Goal: Transaction & Acquisition: Purchase product/service

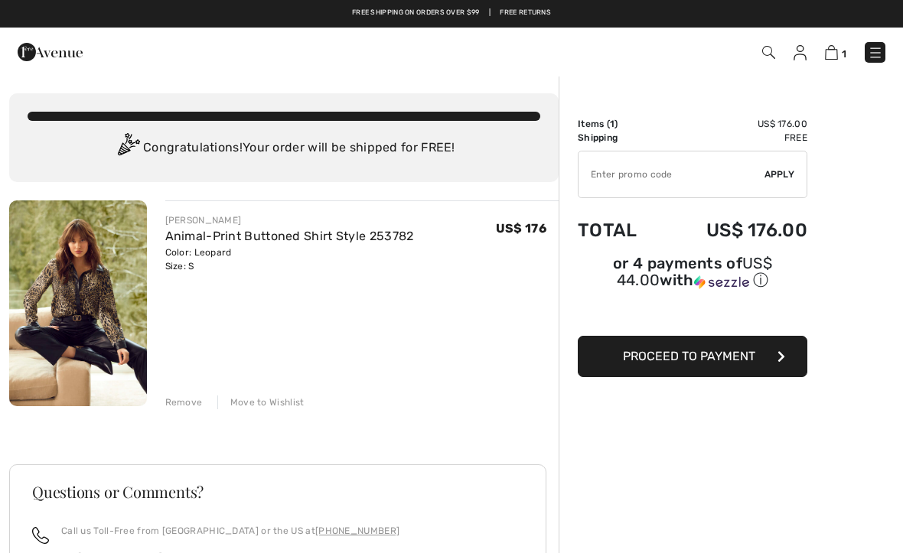
click at [606, 183] on input "TEXT" at bounding box center [671, 174] width 186 height 46
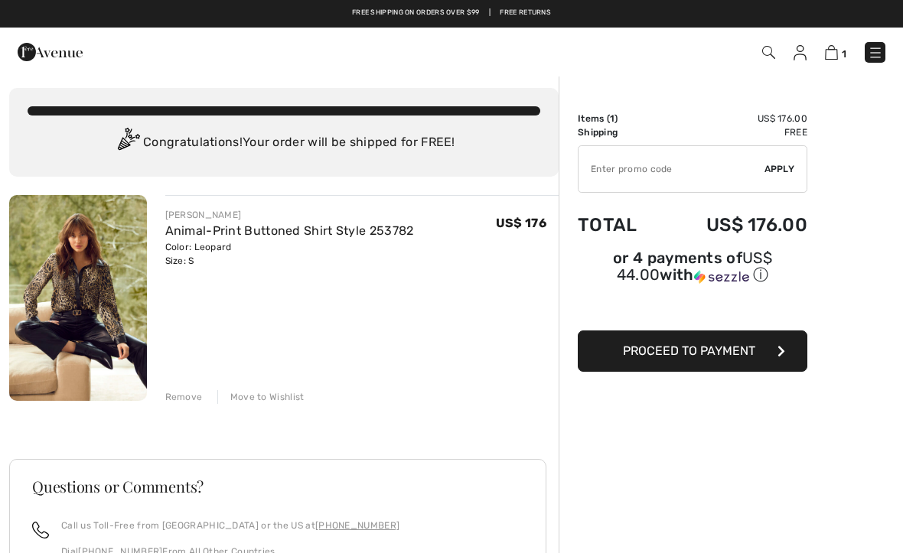
scroll to position [8, 0]
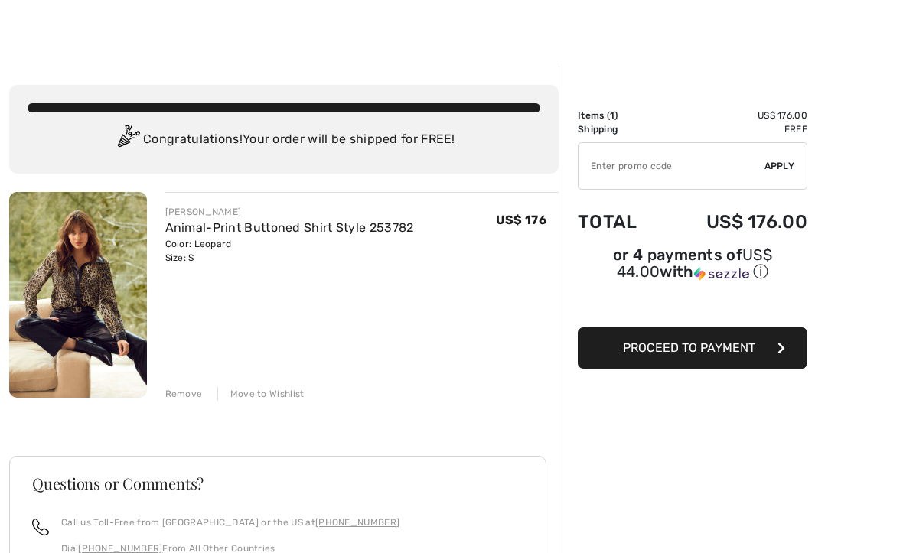
click at [778, 172] on span "Apply" at bounding box center [779, 166] width 31 height 14
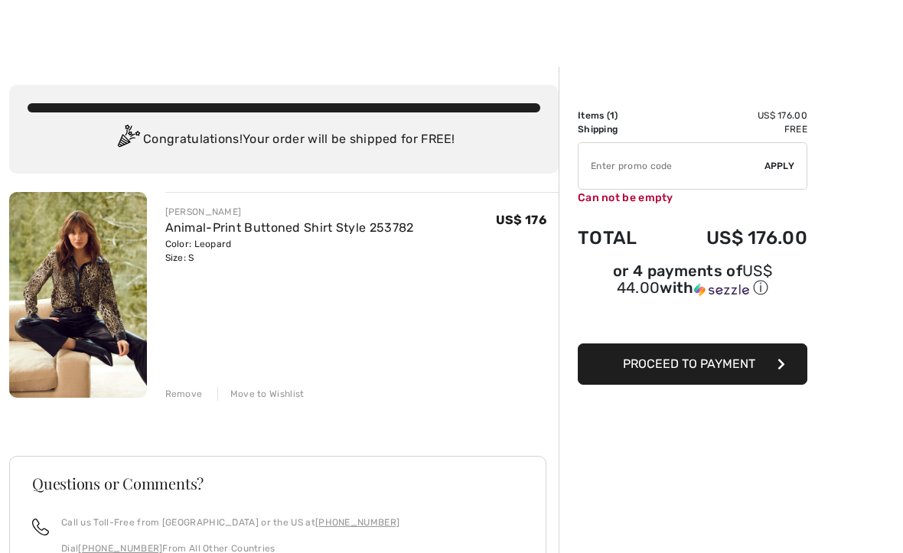
click at [614, 163] on input "TEXT" at bounding box center [671, 166] width 186 height 46
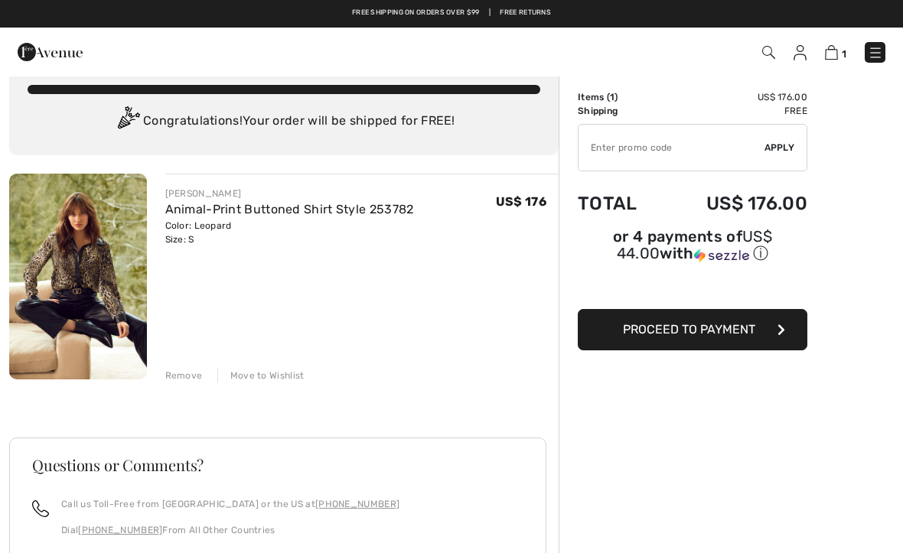
scroll to position [25, 0]
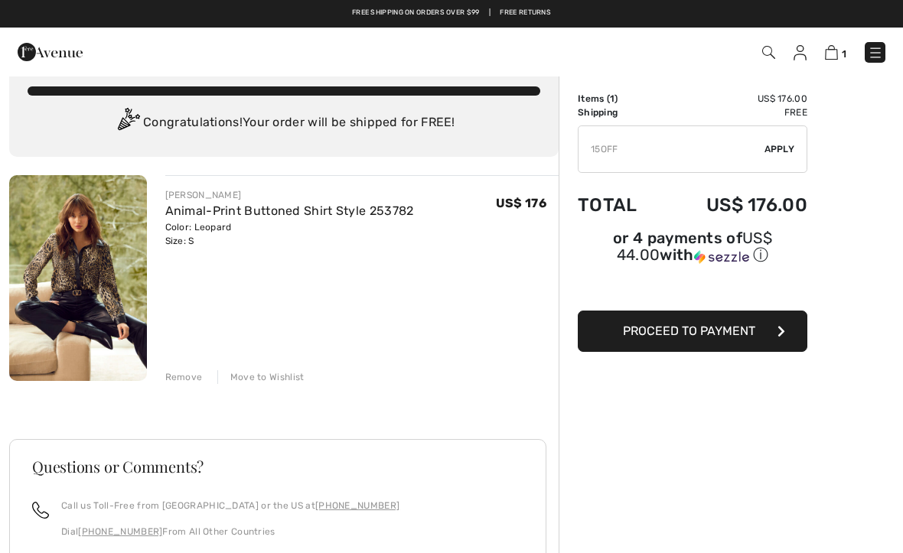
click at [792, 151] on span "Apply" at bounding box center [779, 149] width 31 height 14
type input "150FF"
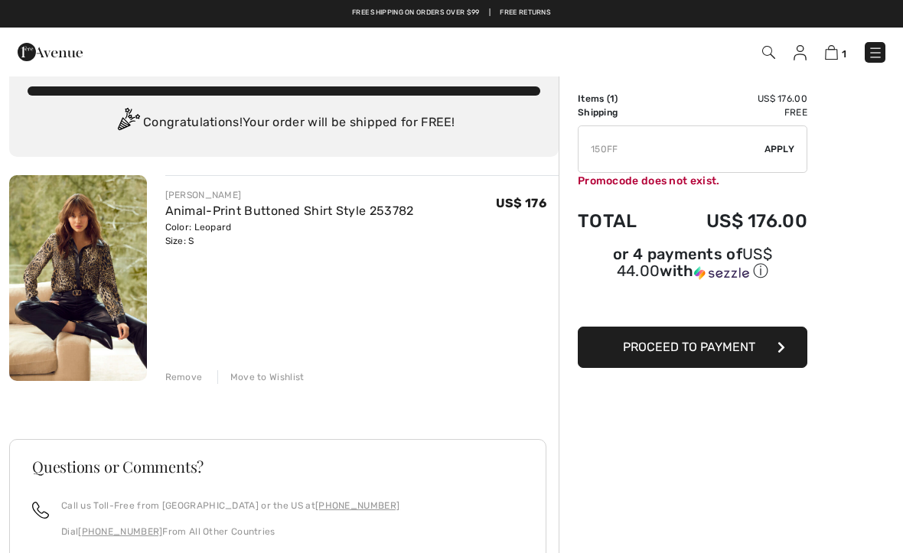
click at [703, 363] on button "Proceed to Payment" at bounding box center [693, 347] width 230 height 41
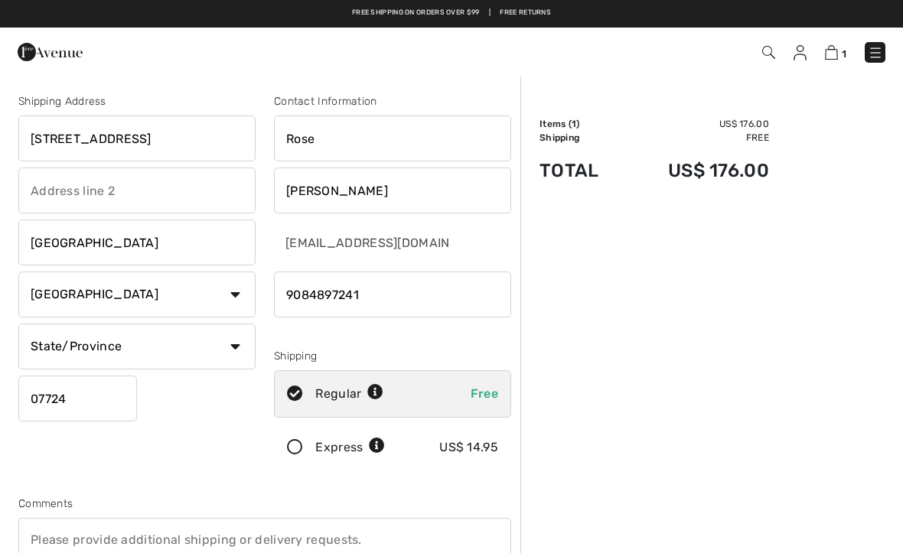
click at [239, 353] on select "State/Province Alabama Alaska American Samoa Arizona Arkansas California Colora…" at bounding box center [136, 347] width 237 height 46
select select "NJ"
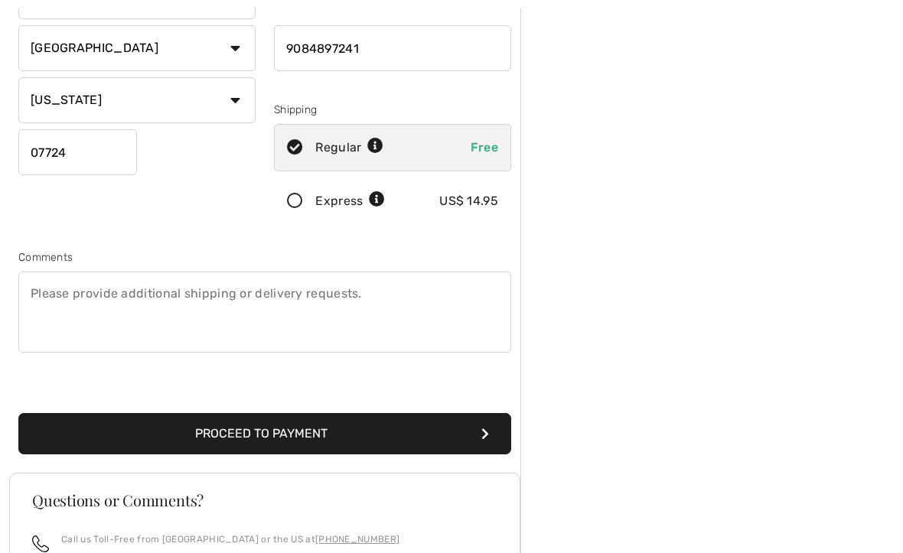
click at [285, 449] on button "Proceed to Payment" at bounding box center [264, 434] width 493 height 41
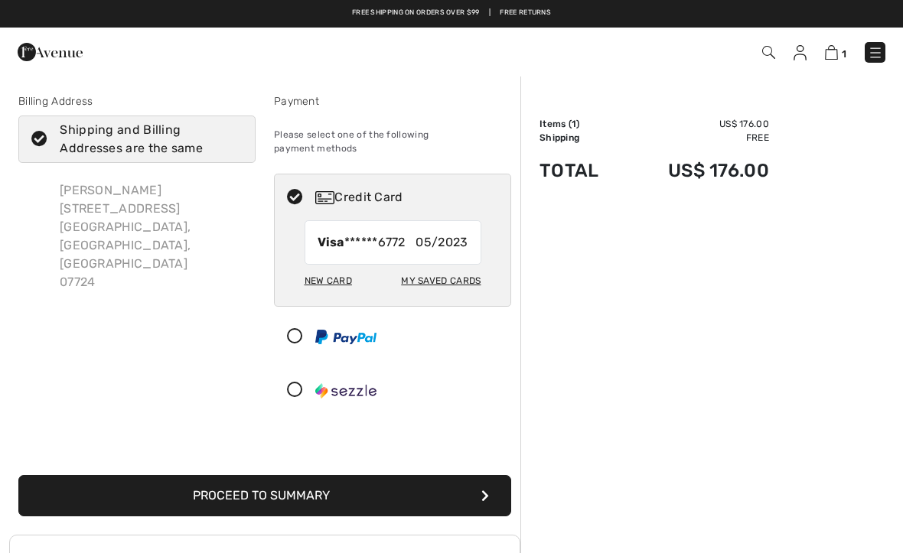
click at [333, 278] on div "New Card" at bounding box center [328, 281] width 47 height 26
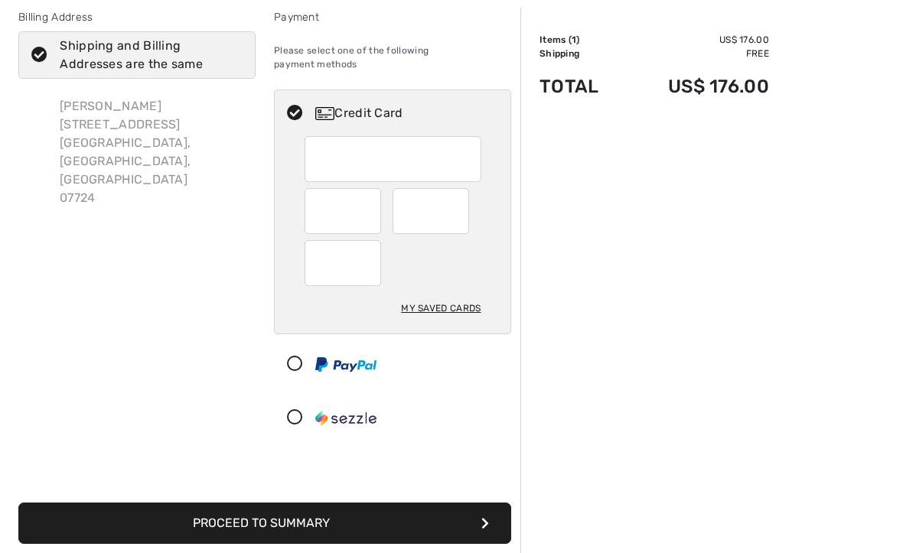
scroll to position [84, 0]
click at [371, 209] on div at bounding box center [343, 211] width 77 height 46
click at [448, 299] on div "My Saved Cards" at bounding box center [441, 308] width 80 height 26
radio input "true"
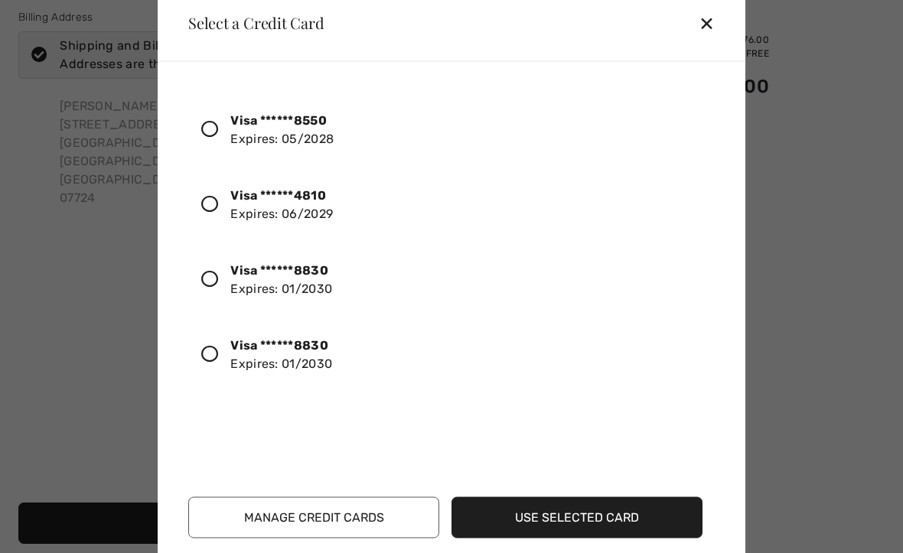
click at [236, 277] on strong "Visa ******8830" at bounding box center [279, 269] width 98 height 15
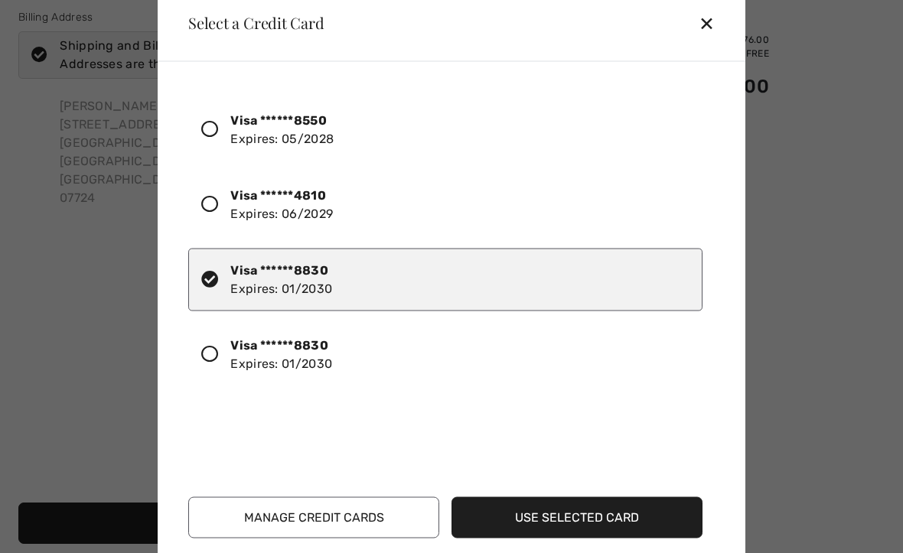
click at [561, 530] on button "Use Selected Card" at bounding box center [576, 517] width 251 height 41
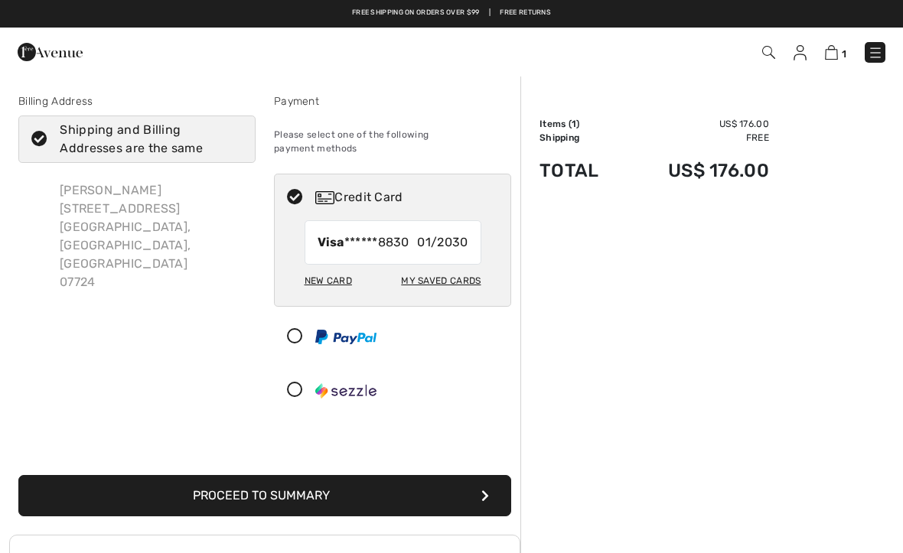
click at [301, 475] on button "Proceed to Summary" at bounding box center [264, 495] width 493 height 41
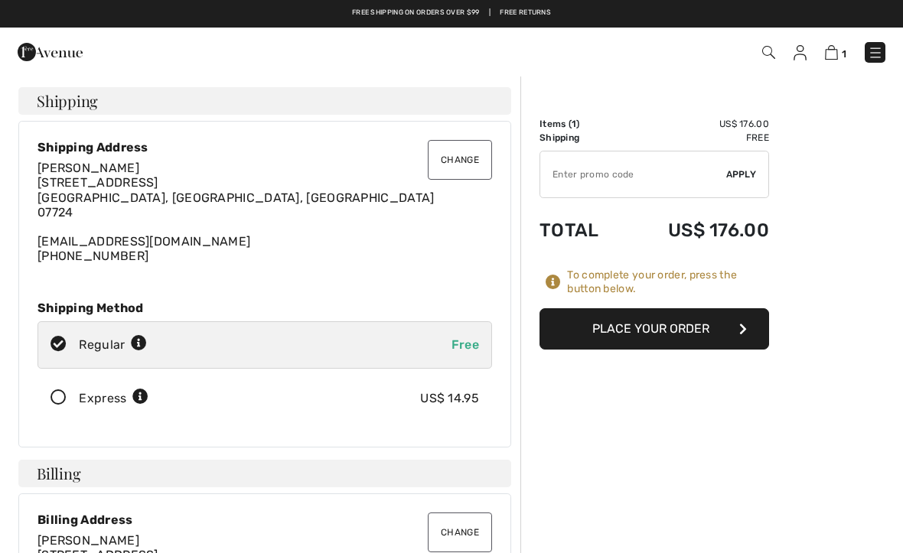
click at [662, 335] on button "Place Your Order" at bounding box center [654, 328] width 230 height 41
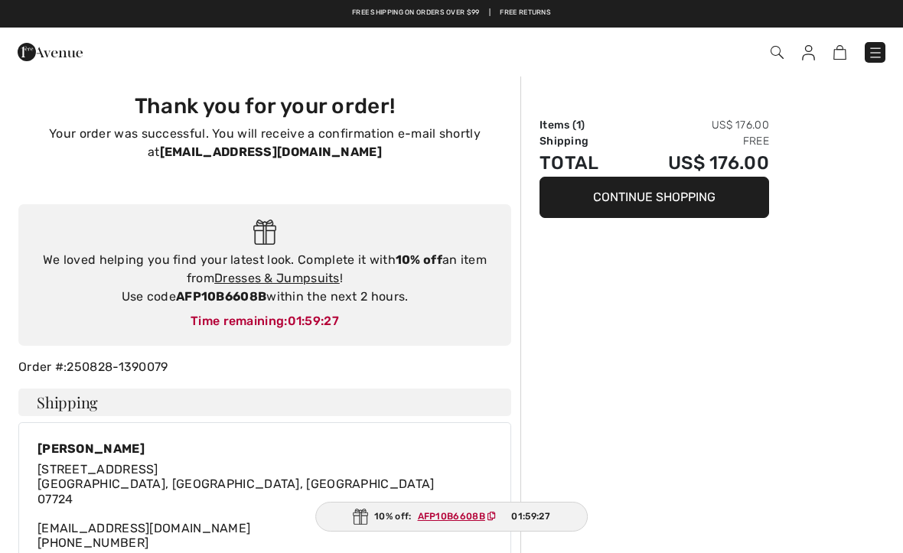
checkbox input "true"
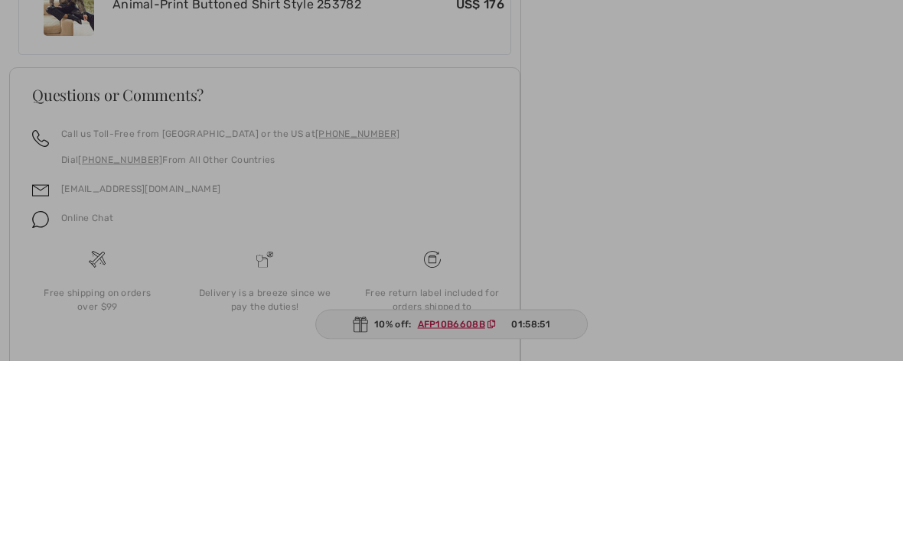
scroll to position [751, 0]
